Goal: Task Accomplishment & Management: Complete application form

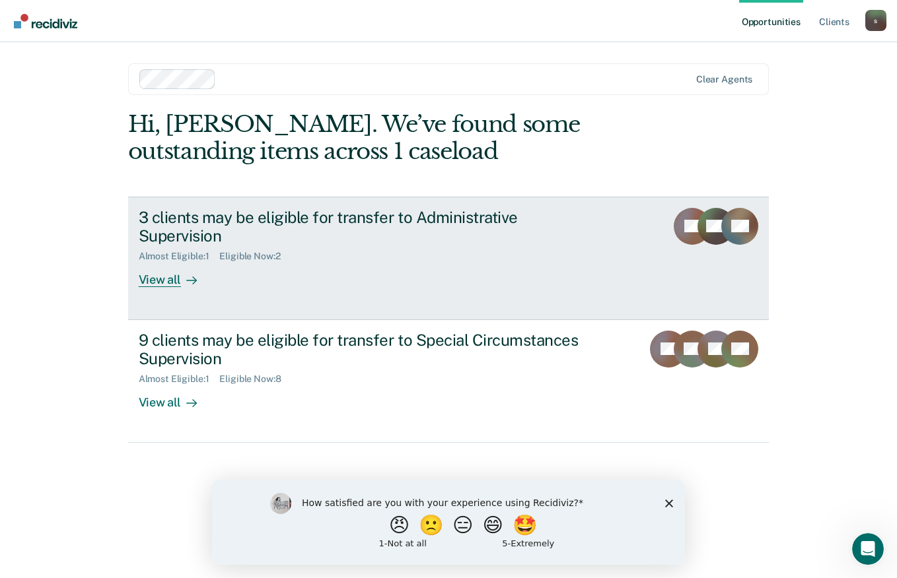
click at [164, 262] on div "View all" at bounding box center [176, 275] width 74 height 26
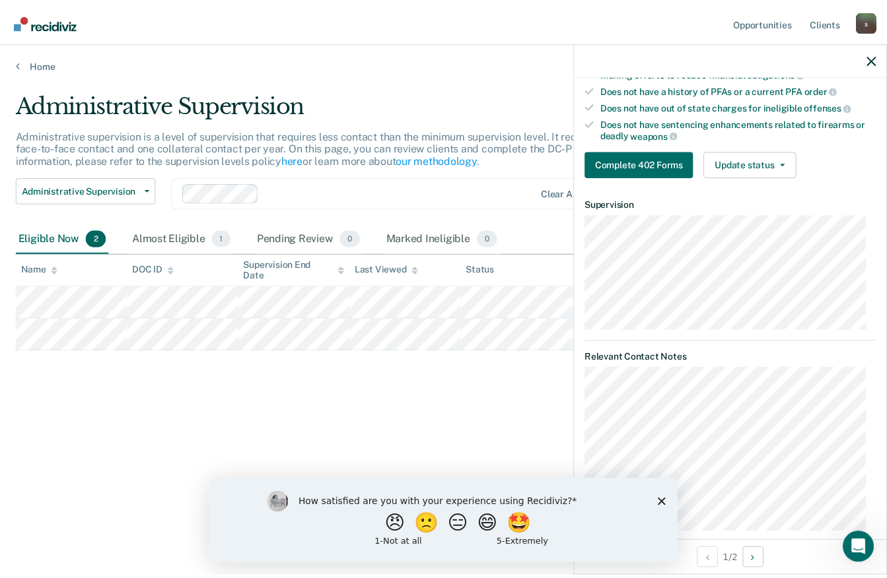
scroll to position [309, 0]
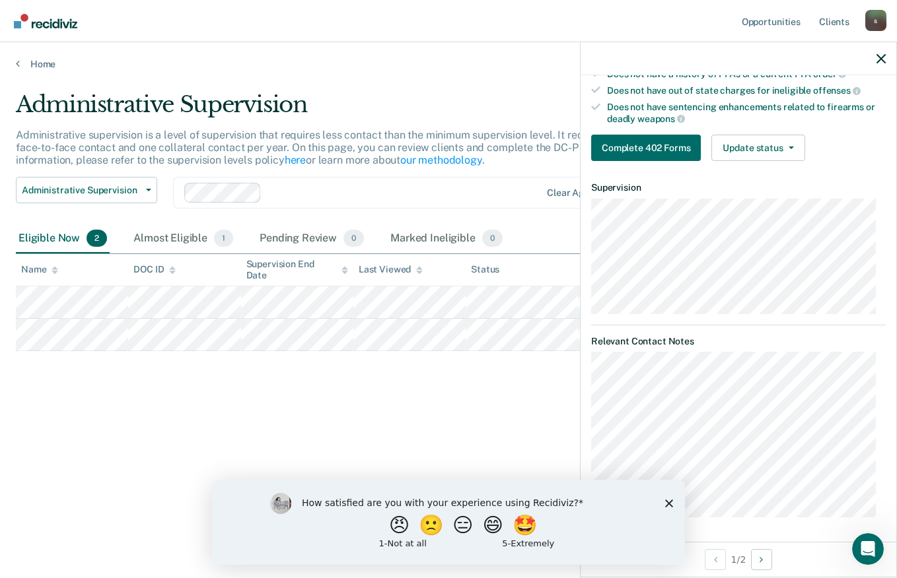
click at [680, 497] on div "How satisfied are you with your experience using Recidiviz? 😠 🙁 😑 😄 🤩 1 - Not a…" at bounding box center [448, 521] width 473 height 85
click at [668, 502] on polygon "Close survey" at bounding box center [669, 503] width 8 height 8
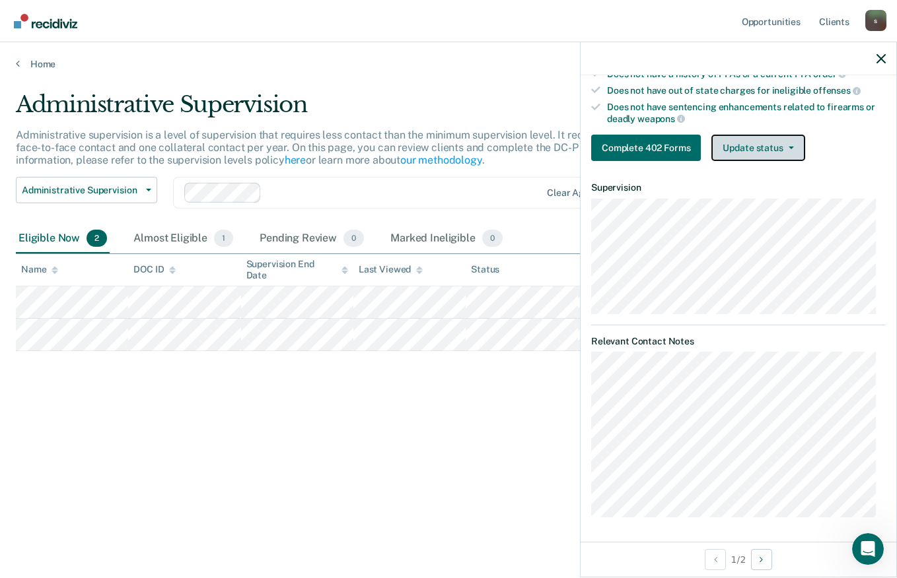
click at [790, 147] on icon "button" at bounding box center [790, 148] width 5 height 3
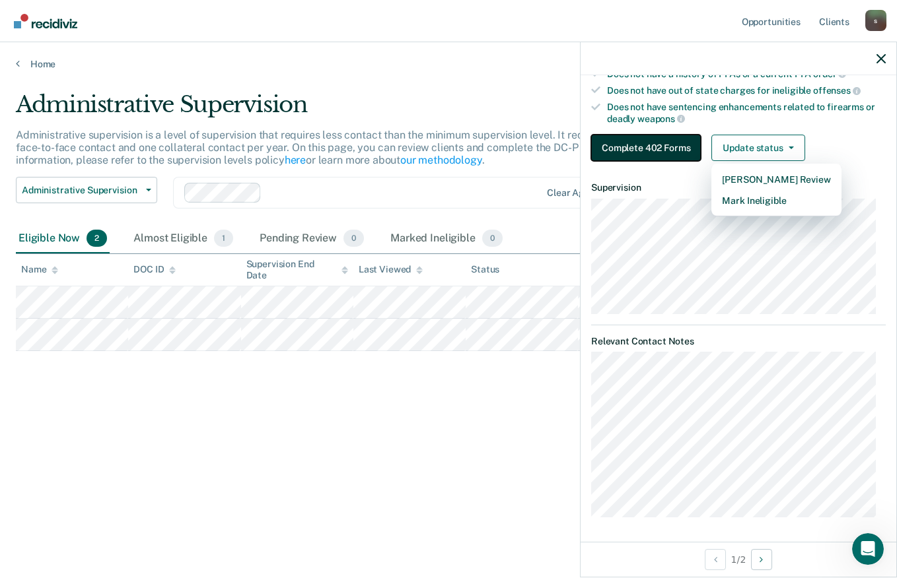
click at [676, 138] on button "Complete 402 Forms" at bounding box center [646, 148] width 110 height 26
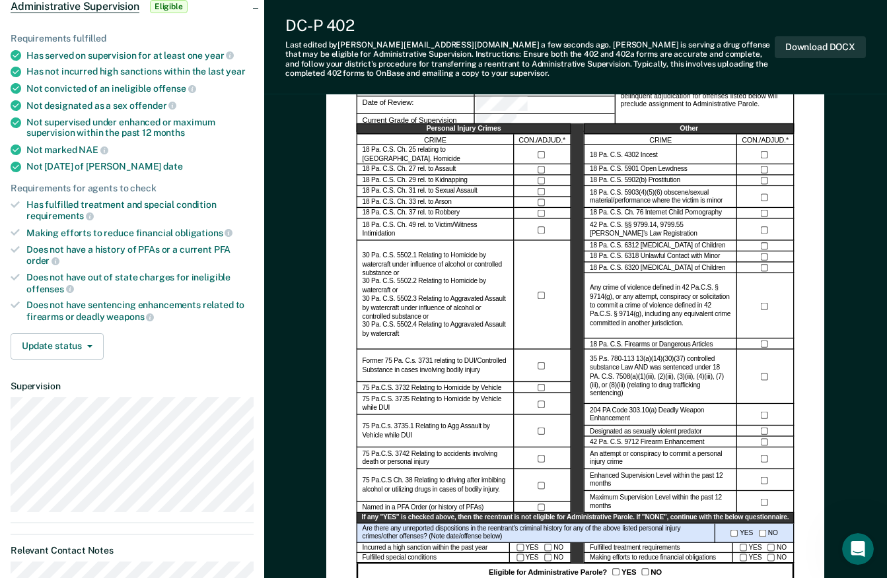
scroll to position [110, 0]
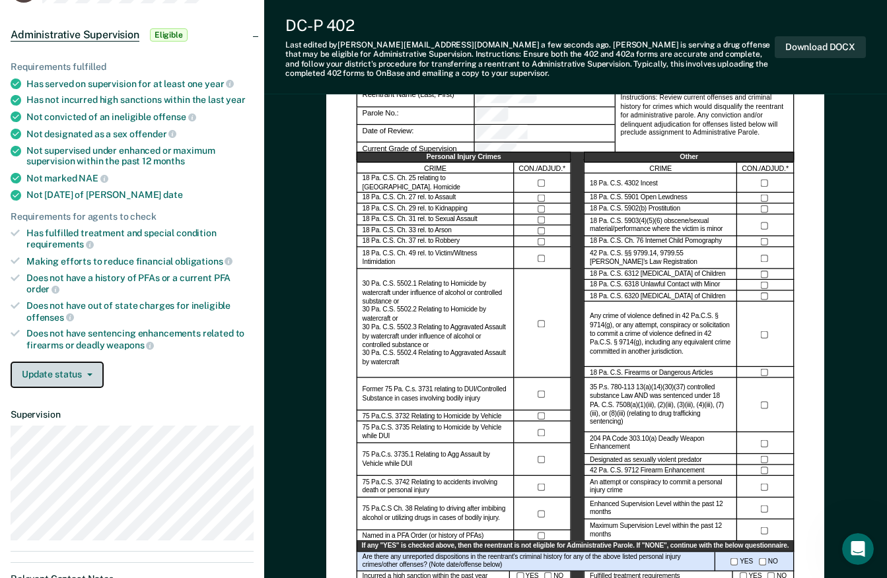
click at [98, 373] on button "Update status" at bounding box center [57, 375] width 93 height 26
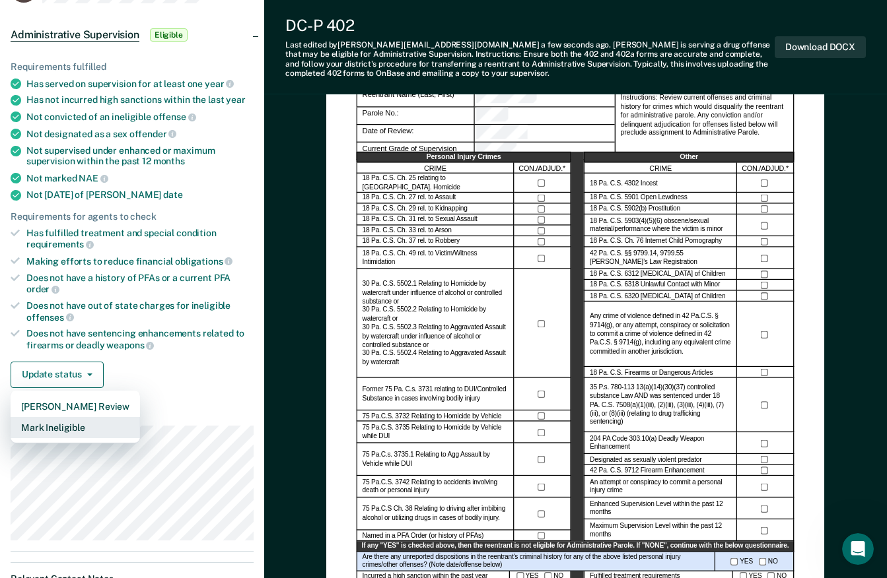
click at [86, 433] on button "Mark Ineligible" at bounding box center [75, 427] width 129 height 21
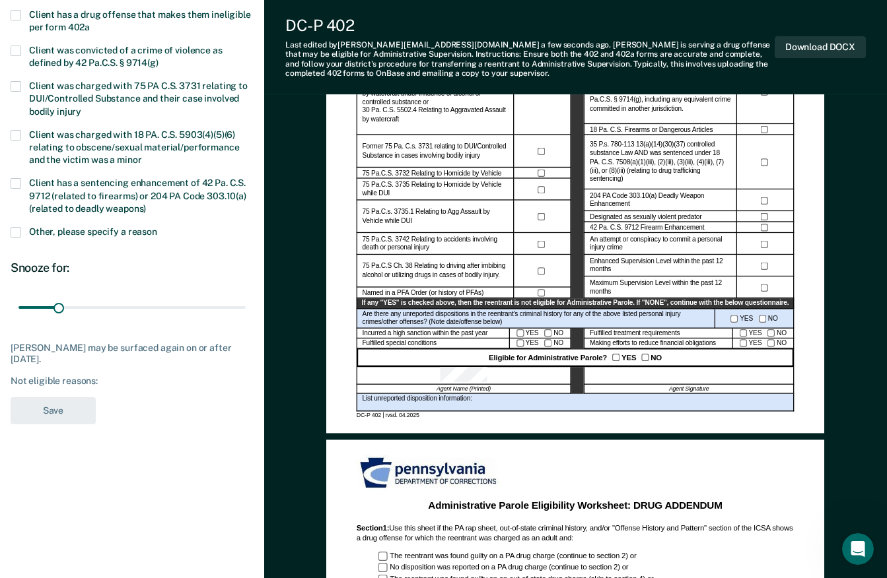
scroll to position [385, 0]
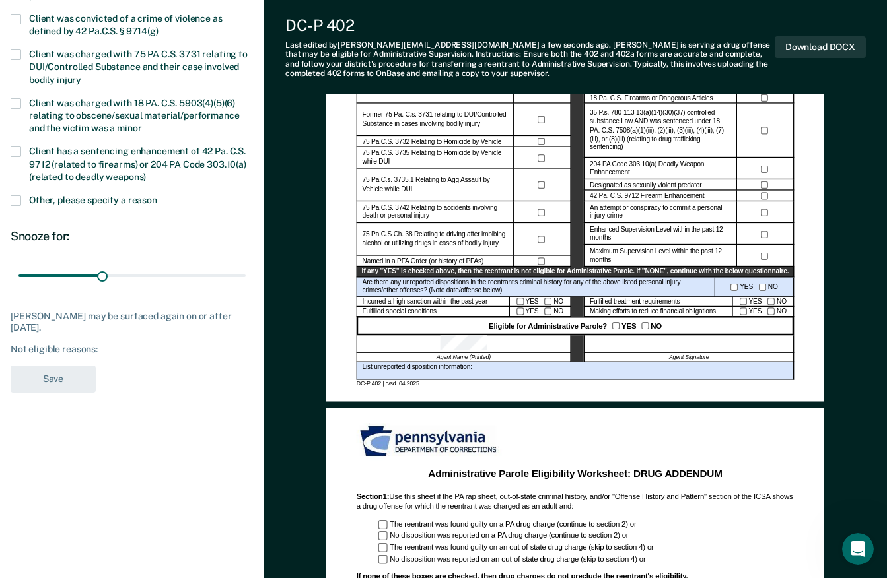
type input "66"
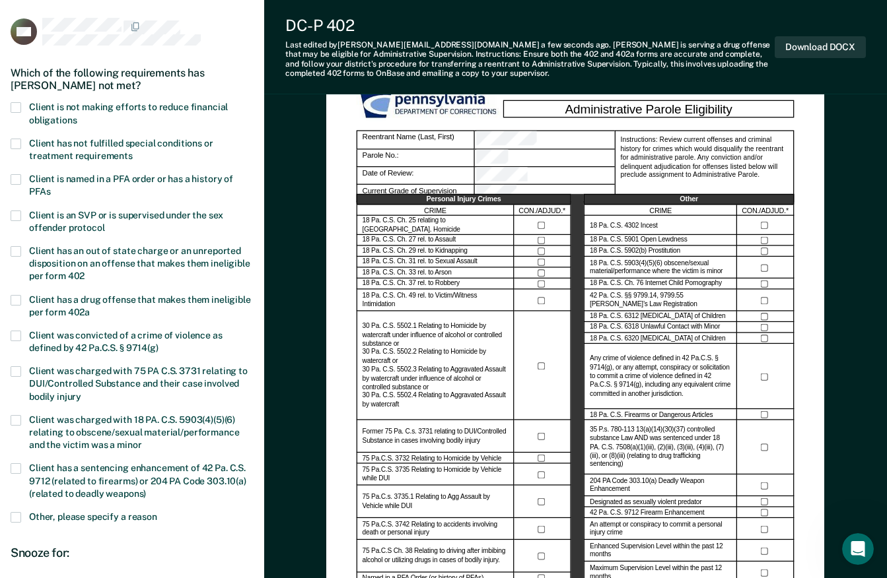
scroll to position [63, 0]
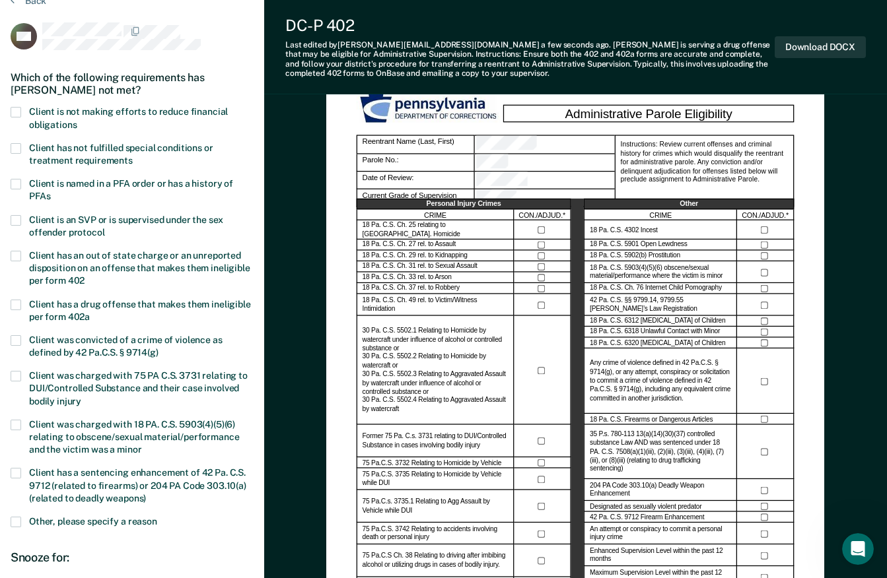
click at [166, 106] on span "Client is not making efforts to reduce financial obligations" at bounding box center [128, 117] width 199 height 23
click at [77, 120] on input "Client is not making efforts to reduce financial obligations" at bounding box center [77, 120] width 0 height 0
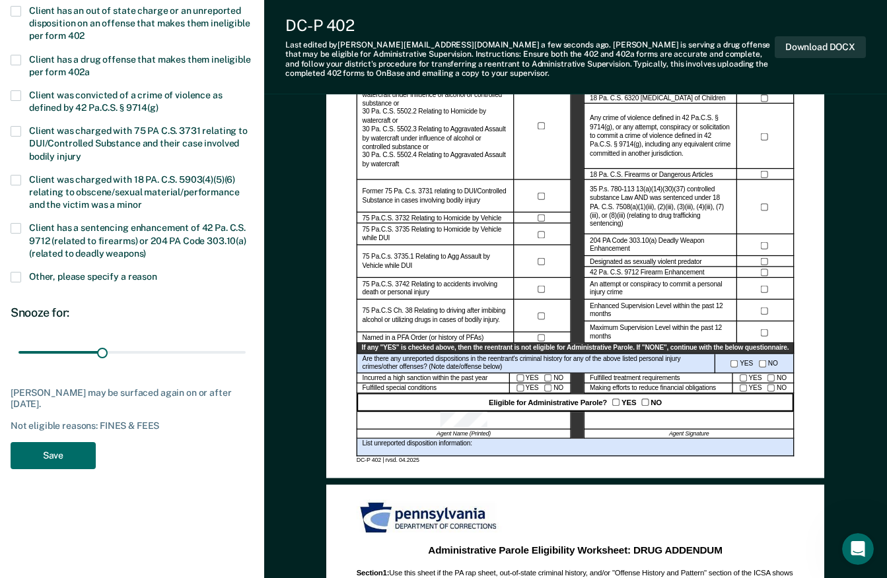
scroll to position [310, 0]
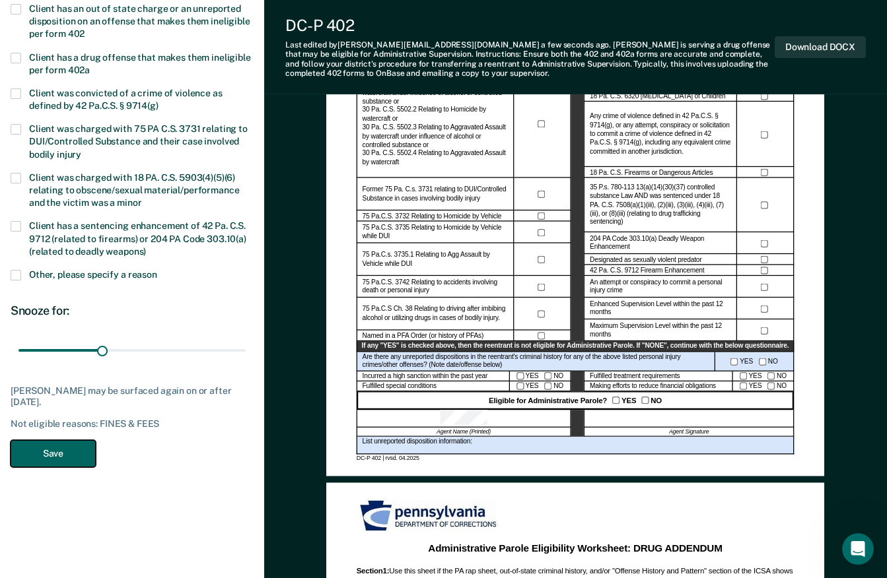
click at [50, 464] on button "Save" at bounding box center [53, 453] width 85 height 27
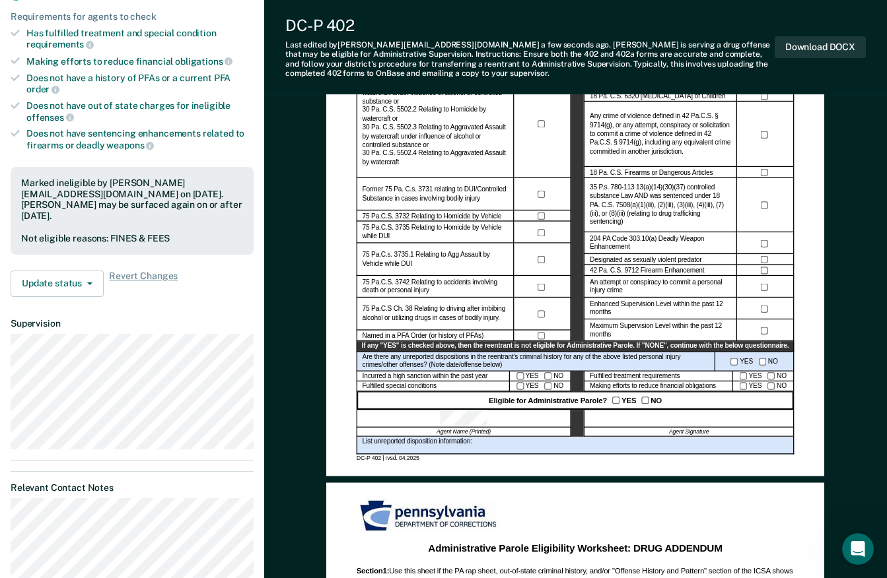
click at [571, 452] on div "List unreported disposition information:" at bounding box center [576, 446] width 438 height 18
click at [613, 446] on div "List unreported disposition information:" at bounding box center [576, 446] width 438 height 18
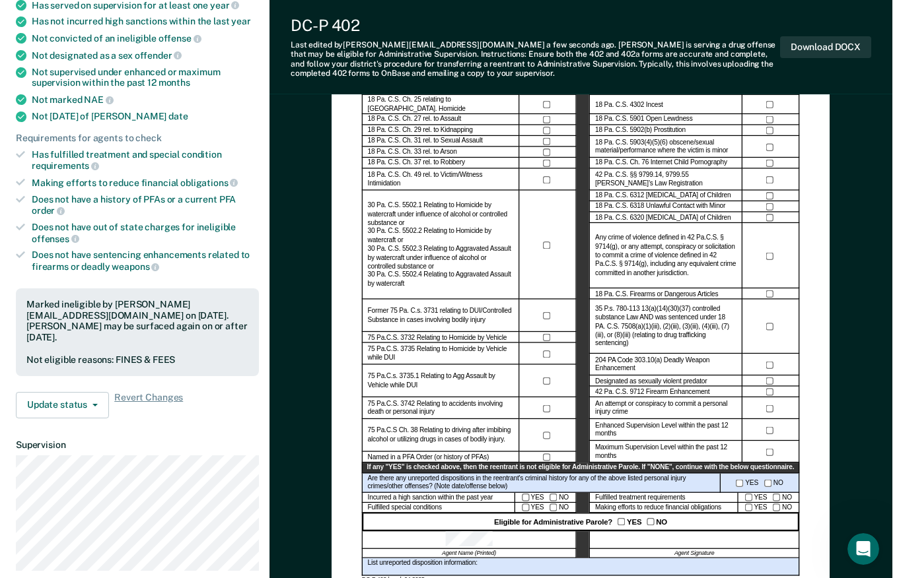
scroll to position [0, 0]
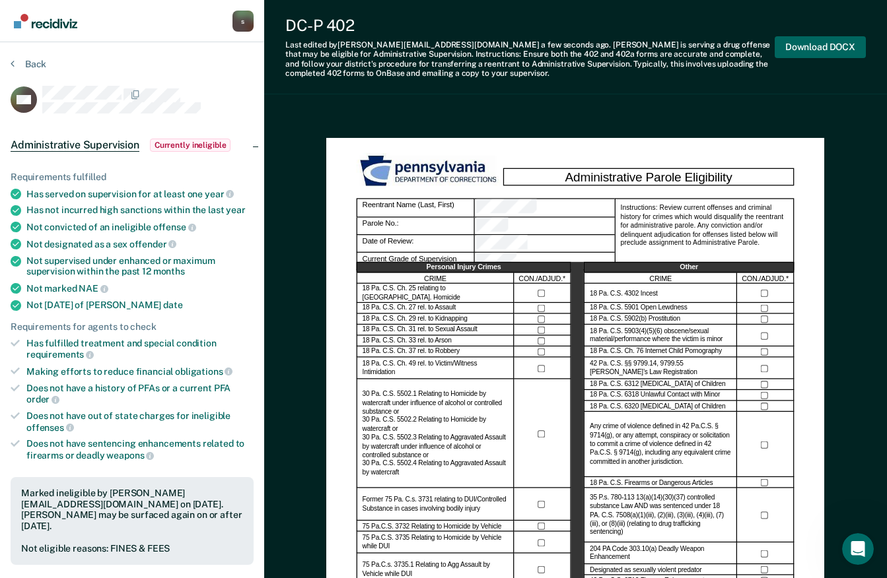
click at [823, 42] on button "Download DOCX" at bounding box center [820, 47] width 91 height 22
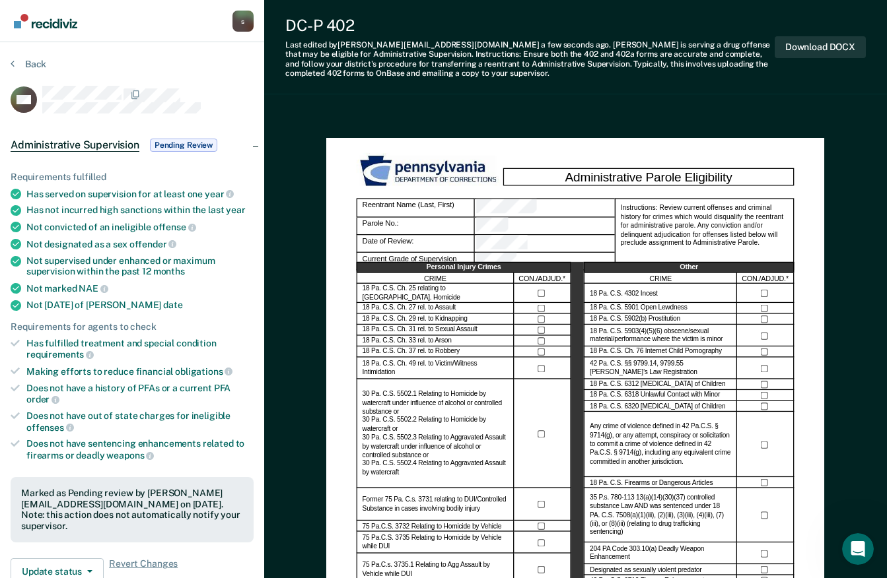
click at [484, 85] on div "DC-P 402 Last edited by slind@pa.gov a few seconds ago . Robert Watson is servi…" at bounding box center [575, 47] width 623 height 94
click at [13, 63] on icon at bounding box center [13, 63] width 4 height 11
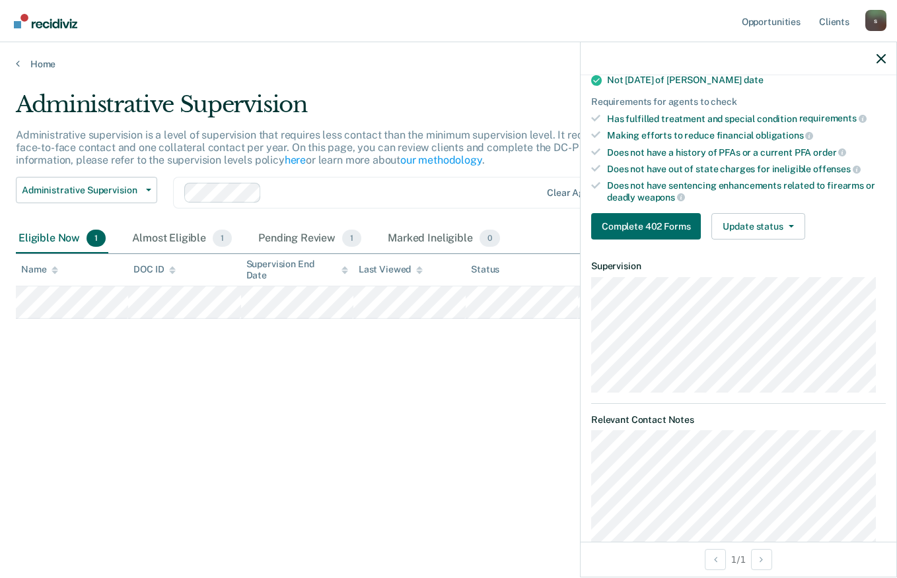
scroll to position [234, 0]
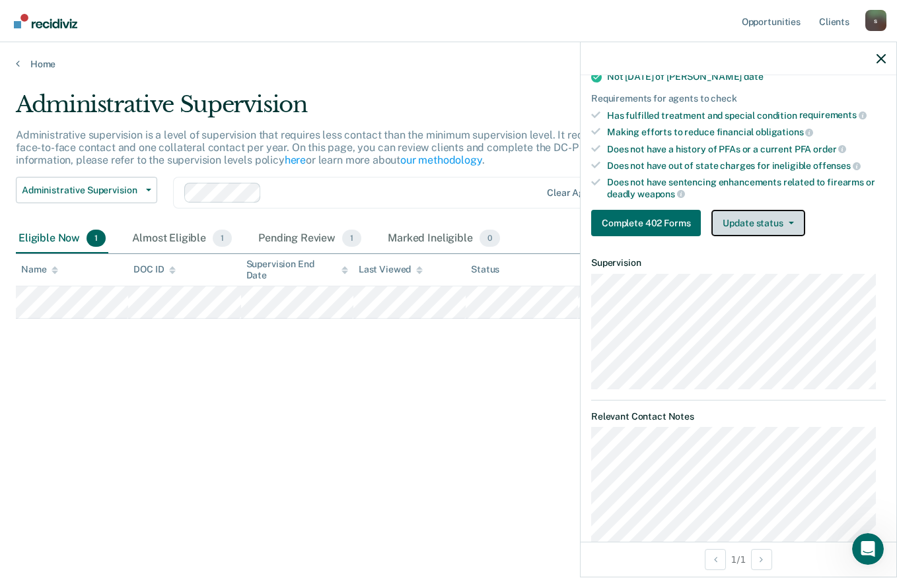
click at [790, 222] on icon "button" at bounding box center [790, 223] width 5 height 3
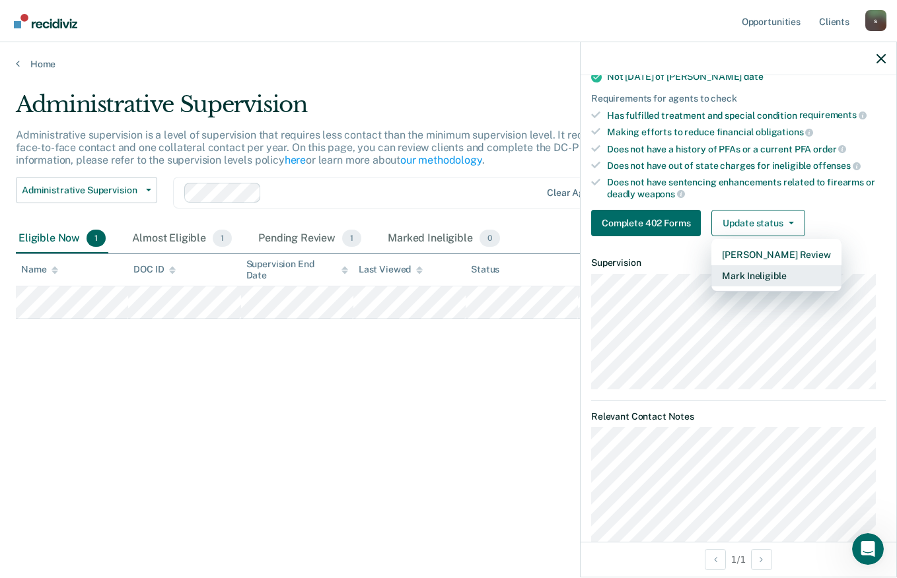
click at [788, 273] on button "Mark Ineligible" at bounding box center [775, 275] width 129 height 21
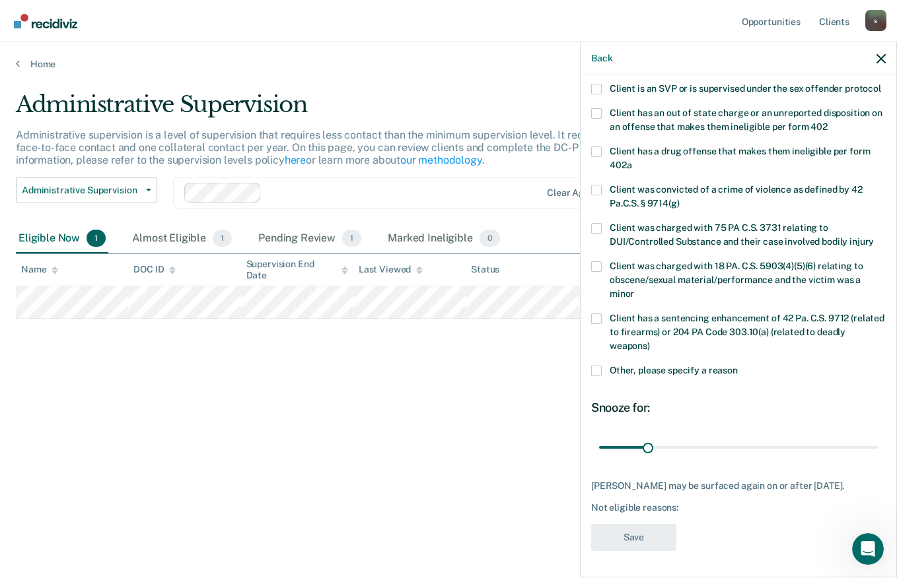
scroll to position [191, 0]
click at [615, 372] on span "Other, please specify a reason" at bounding box center [673, 370] width 128 height 11
click at [738, 366] on input "Other, please specify a reason" at bounding box center [738, 366] width 0 height 0
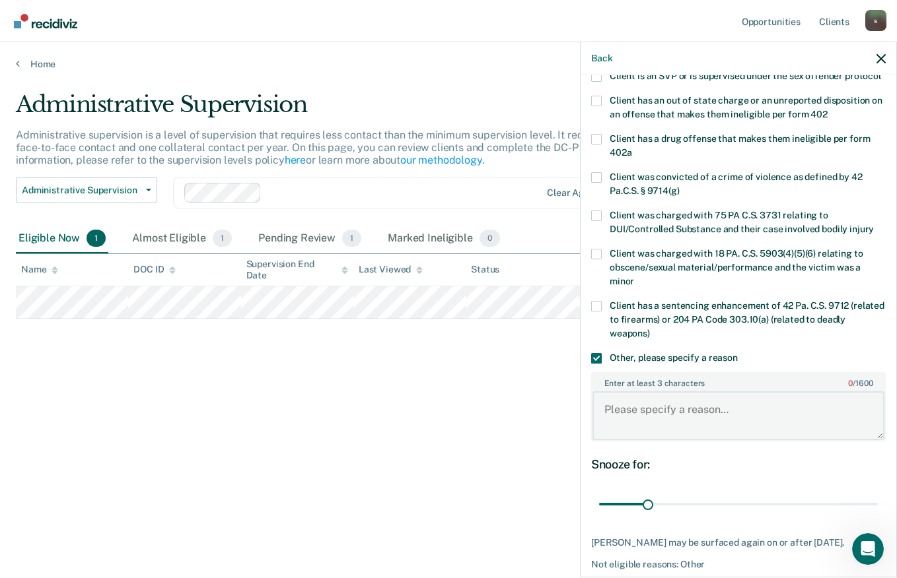
click at [674, 421] on textarea "Enter at least 3 characters 0 / 1600" at bounding box center [738, 416] width 292 height 49
type textarea "FEES and FCR"
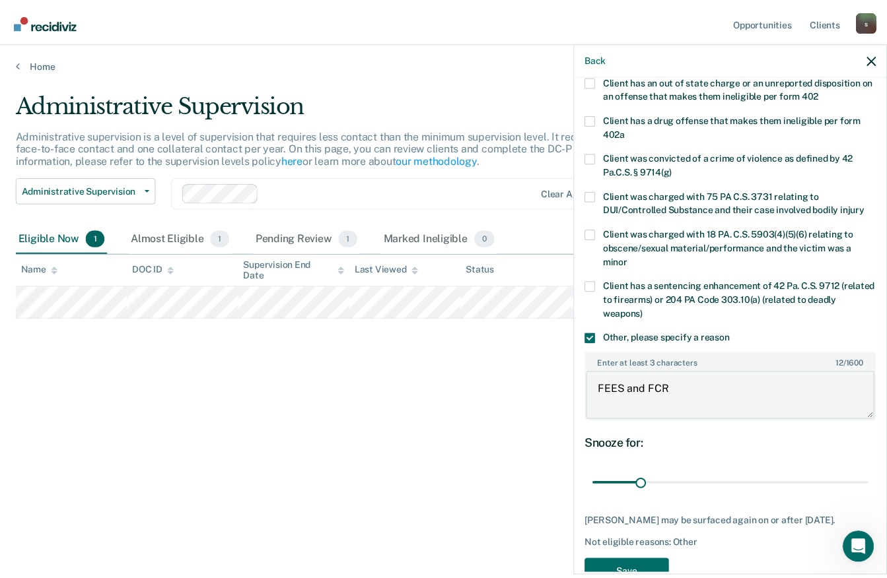
scroll to position [261, 0]
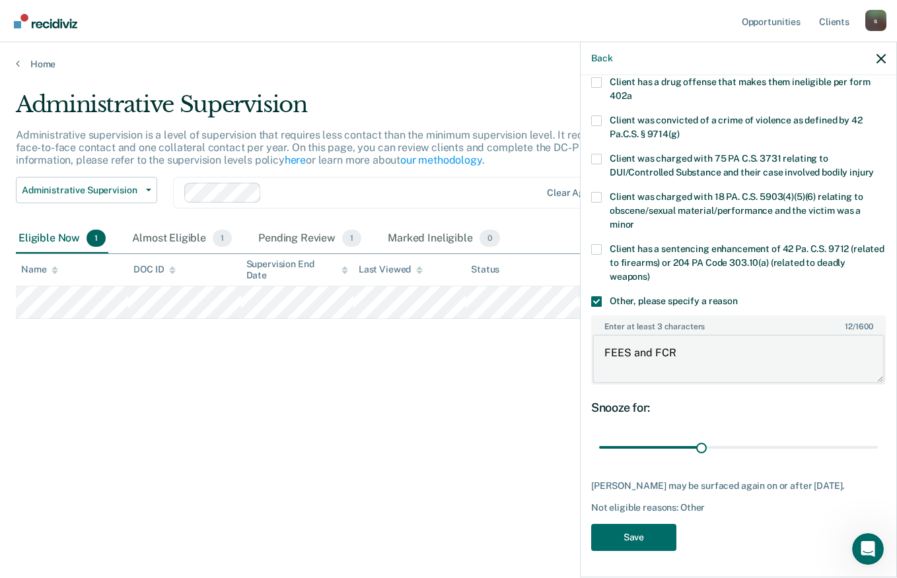
type input "66"
type textarea "FEES and FCR"
click at [644, 533] on button "Save" at bounding box center [633, 537] width 85 height 27
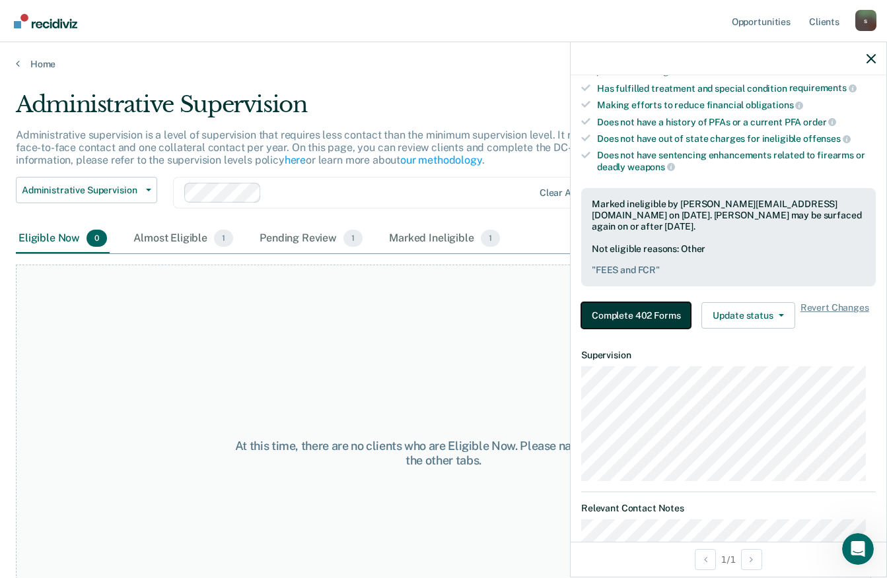
click at [663, 310] on button "Complete 402 Forms" at bounding box center [636, 315] width 110 height 26
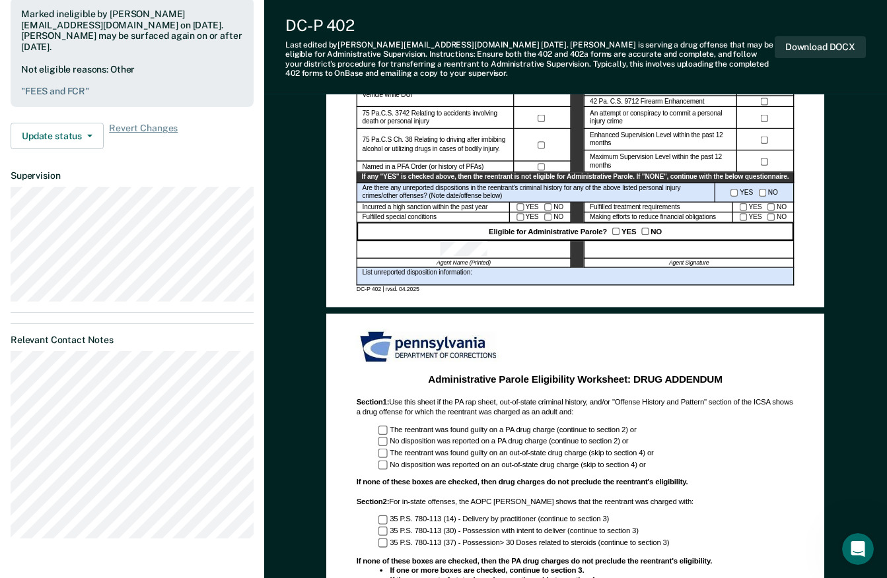
scroll to position [486, 0]
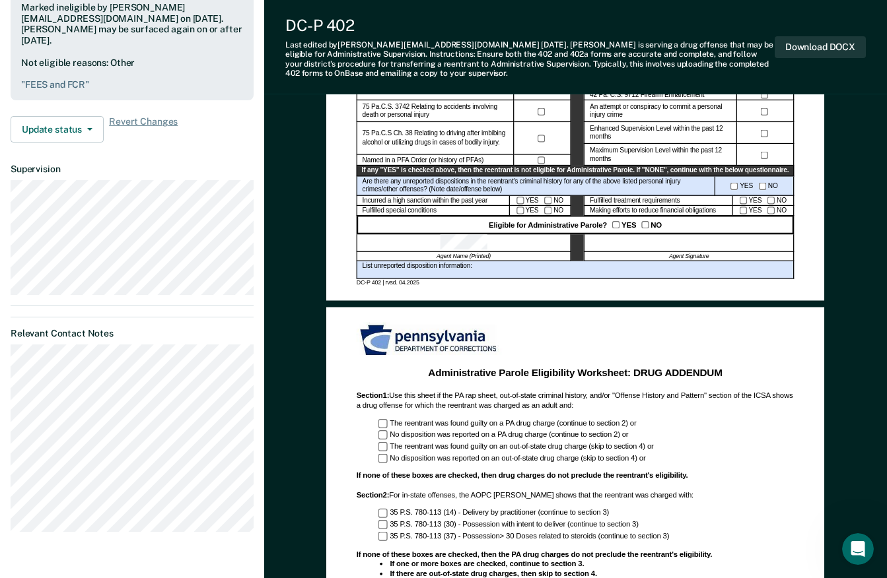
click at [827, 46] on button "Download DOCX" at bounding box center [820, 47] width 91 height 22
